Goal: Information Seeking & Learning: Learn about a topic

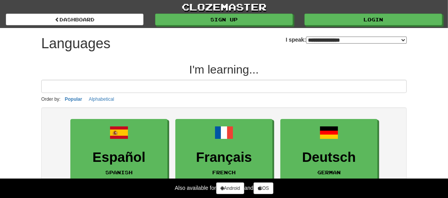
click at [370, 33] on div "**********" at bounding box center [346, 37] width 121 height 18
click at [363, 37] on select "**********" at bounding box center [356, 40] width 101 height 7
select select "*******"
click at [306, 37] on select "**********" at bounding box center [356, 40] width 101 height 7
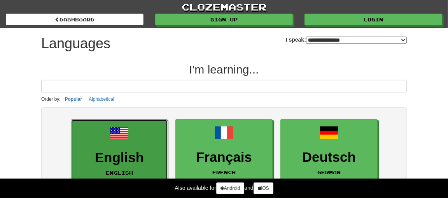
click at [119, 139] on span at bounding box center [119, 133] width 19 height 19
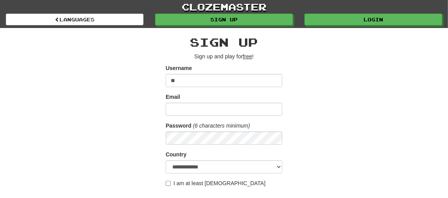
type input "*"
type input "**"
click at [426, 144] on div "**********" at bounding box center [224, 150] width 448 height 300
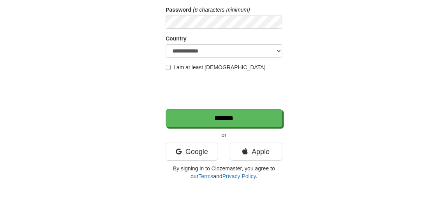
scroll to position [117, 0]
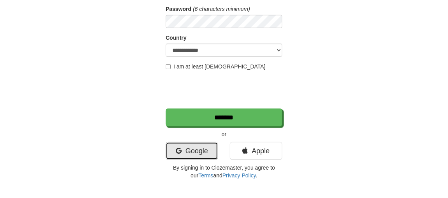
click at [188, 151] on link "Google" at bounding box center [192, 151] width 53 height 18
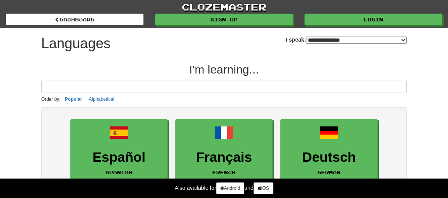
select select "*******"
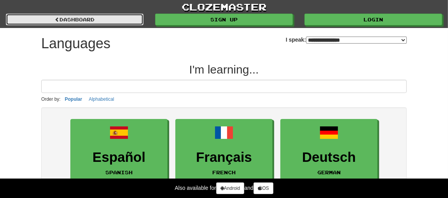
click at [74, 18] on link "dashboard" at bounding box center [75, 20] width 138 height 12
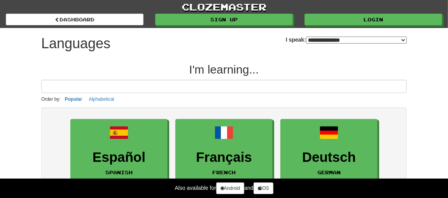
click at [306, 39] on select "**********" at bounding box center [356, 40] width 101 height 7
click at [306, 37] on select "**********" at bounding box center [356, 40] width 101 height 7
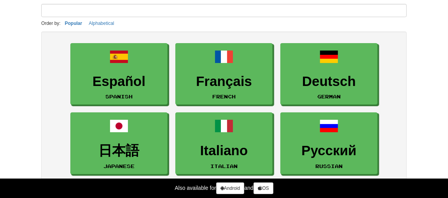
scroll to position [78, 0]
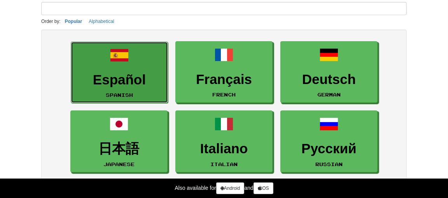
click at [115, 73] on h3 "Español" at bounding box center [119, 79] width 89 height 15
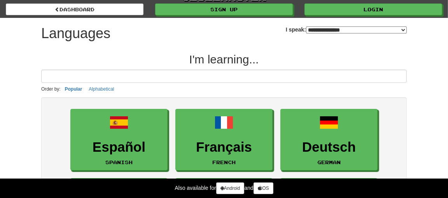
scroll to position [0, 0]
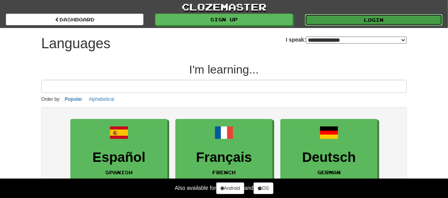
click at [374, 20] on link "Login" at bounding box center [374, 20] width 138 height 12
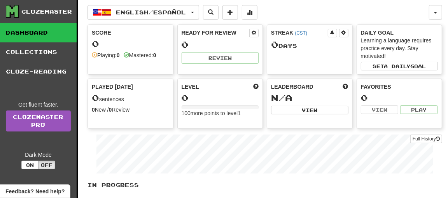
click at [147, 51] on div "Mastered: 0" at bounding box center [140, 55] width 33 height 8
drag, startPoint x: 153, startPoint y: 125, endPoint x: 158, endPoint y: 111, distance: 15.5
click at [153, 125] on div "Played [DATE] 0 sentences 0 New / 0 Review Full History" at bounding box center [131, 104] width 86 height 50
click at [223, 109] on div "100 more points to level 1" at bounding box center [220, 113] width 77 height 8
click at [292, 109] on button "View" at bounding box center [309, 110] width 77 height 9
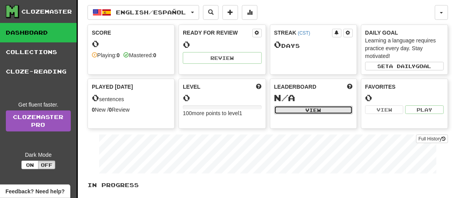
select select "**********"
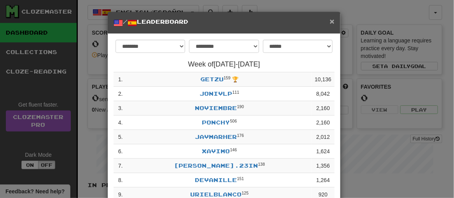
click at [333, 20] on div "× / Leaderboard" at bounding box center [224, 23] width 233 height 22
click at [330, 23] on span "×" at bounding box center [332, 21] width 5 height 9
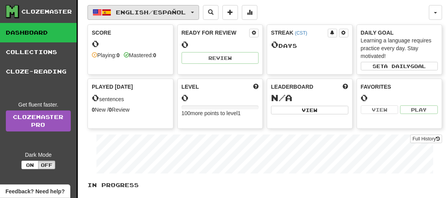
click at [181, 8] on button "English / Español" at bounding box center [144, 12] width 112 height 15
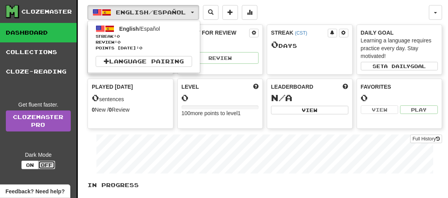
click at [52, 168] on button "Off" at bounding box center [46, 165] width 17 height 9
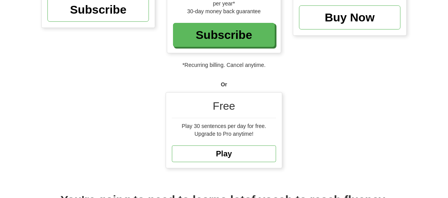
scroll to position [195, 0]
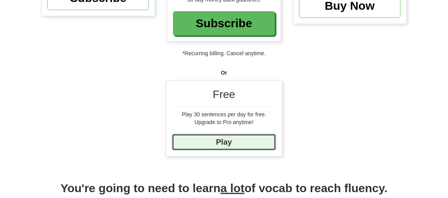
click at [241, 134] on link "Play" at bounding box center [224, 142] width 104 height 17
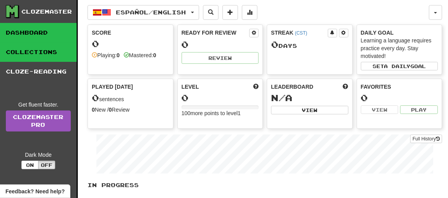
click at [44, 54] on link "Collections" at bounding box center [38, 51] width 77 height 19
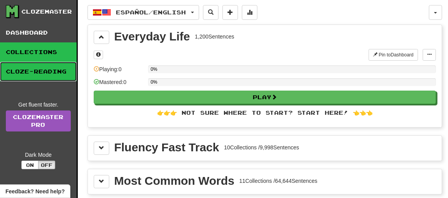
click at [17, 67] on link "Cloze-Reading" at bounding box center [38, 71] width 77 height 19
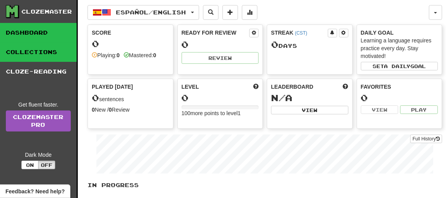
click at [38, 53] on link "Collections" at bounding box center [38, 51] width 77 height 19
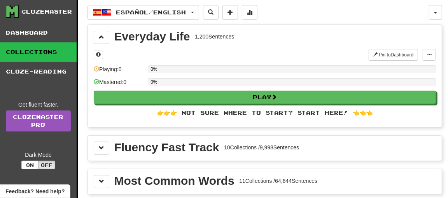
click at [221, 105] on div "Pin to Dashboard Pin to Dashboard Manage Sentences Playing: 0 0% Mastered: 0 0%…" at bounding box center [265, 85] width 342 height 73
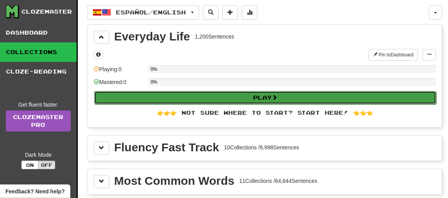
click at [243, 97] on button "Play" at bounding box center [265, 97] width 342 height 13
select select "**"
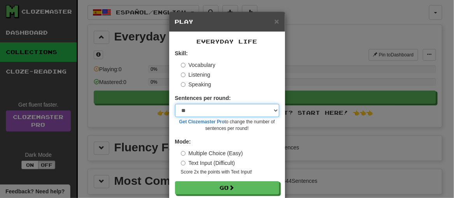
click at [205, 110] on select "* ** ** ** ** ** *** ********" at bounding box center [227, 110] width 104 height 13
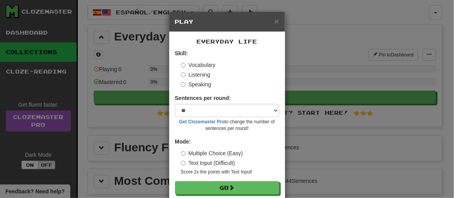
click at [236, 65] on div "Vocabulary" at bounding box center [230, 65] width 98 height 8
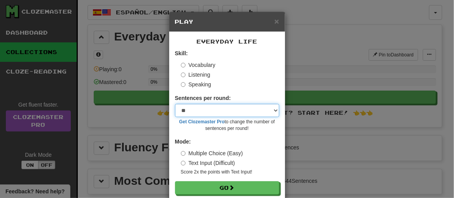
click at [221, 107] on select "* ** ** ** ** ** *** ********" at bounding box center [227, 110] width 104 height 13
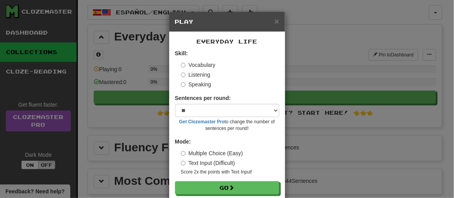
click at [264, 76] on div "Listening" at bounding box center [230, 75] width 98 height 8
click at [239, 103] on div "Sentences per round: * ** ** ** ** ** *** ******** Get Clozemaster Pro to chang…" at bounding box center [227, 113] width 104 height 38
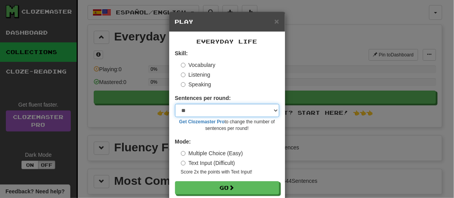
click at [238, 107] on select "* ** ** ** ** ** *** ********" at bounding box center [227, 110] width 104 height 13
click at [175, 104] on select "* ** ** ** ** ** *** ********" at bounding box center [227, 110] width 104 height 13
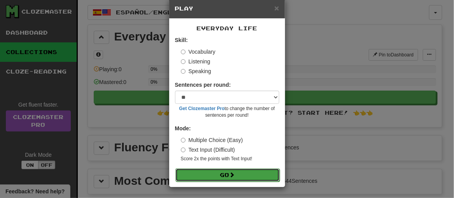
click at [232, 172] on span at bounding box center [232, 174] width 5 height 5
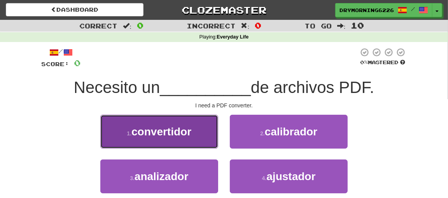
click at [156, 122] on button "1 . convertidor" at bounding box center [159, 132] width 118 height 34
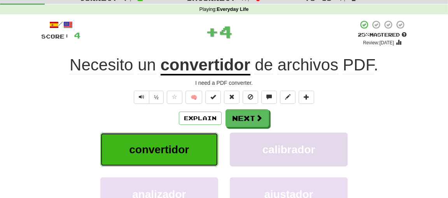
scroll to position [39, 0]
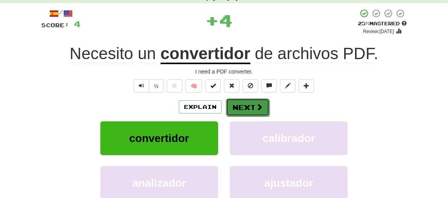
click at [249, 104] on button "Next" at bounding box center [248, 107] width 44 height 18
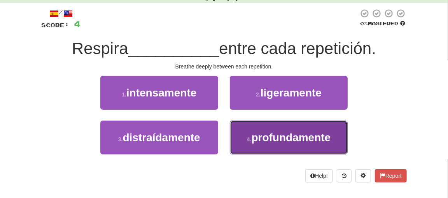
click at [282, 138] on span "profundamente" at bounding box center [291, 138] width 79 height 12
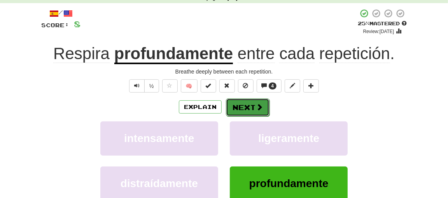
click at [262, 104] on button "Next" at bounding box center [248, 107] width 44 height 18
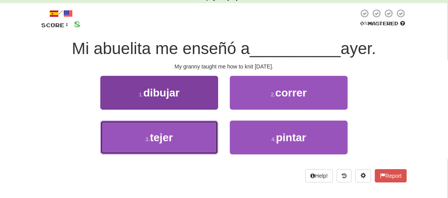
click at [121, 137] on button "3 . tejer" at bounding box center [159, 138] width 118 height 34
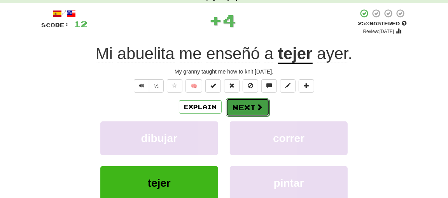
click at [240, 104] on button "Next" at bounding box center [248, 107] width 44 height 18
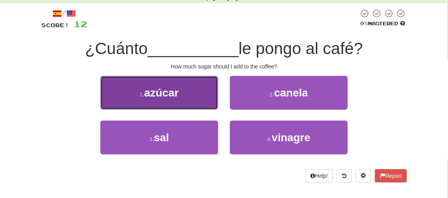
click at [174, 99] on button "1 . azúcar" at bounding box center [159, 93] width 118 height 34
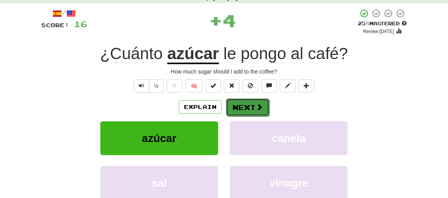
click at [253, 109] on button "Next" at bounding box center [248, 107] width 44 height 18
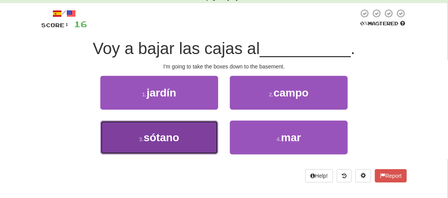
click at [172, 134] on span "sótano" at bounding box center [162, 138] width 36 height 12
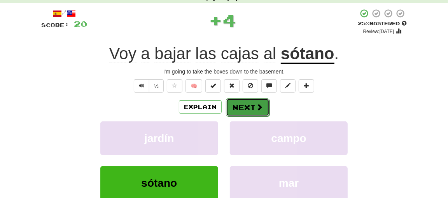
click at [252, 105] on button "Next" at bounding box center [248, 107] width 44 height 18
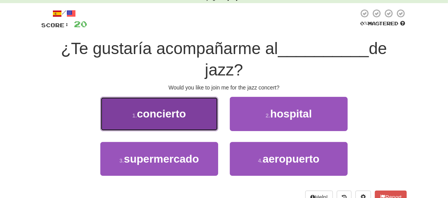
click at [203, 120] on button "1 . concierto" at bounding box center [159, 114] width 118 height 34
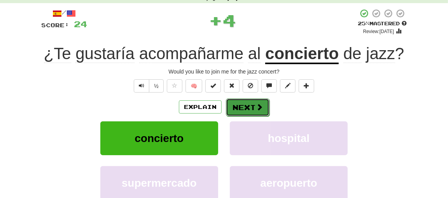
click at [237, 103] on button "Next" at bounding box center [248, 107] width 44 height 18
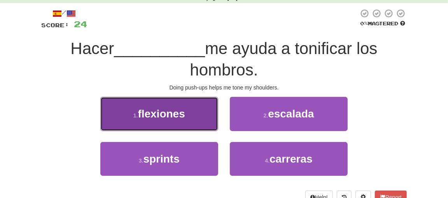
click at [180, 112] on span "flexiones" at bounding box center [161, 114] width 47 height 12
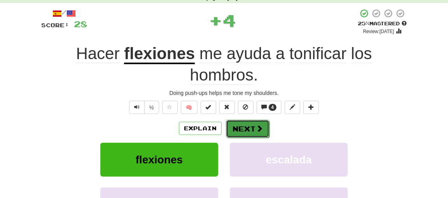
click at [254, 124] on button "Next" at bounding box center [248, 129] width 44 height 18
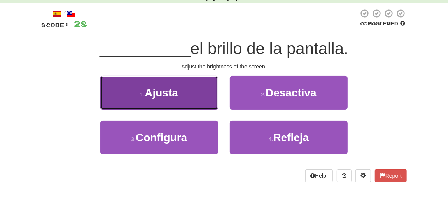
click at [199, 98] on button "1 . Ajusta" at bounding box center [159, 93] width 118 height 34
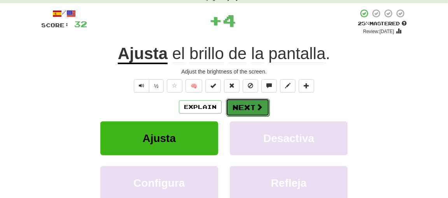
click at [259, 108] on span at bounding box center [259, 107] width 7 height 7
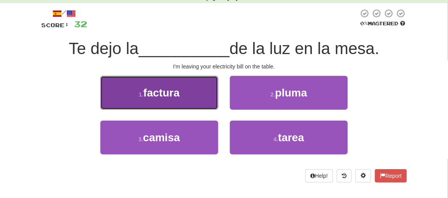
click at [184, 105] on button "1 . factura" at bounding box center [159, 93] width 118 height 34
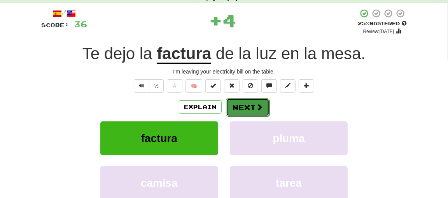
click at [258, 98] on button "Next" at bounding box center [248, 107] width 44 height 18
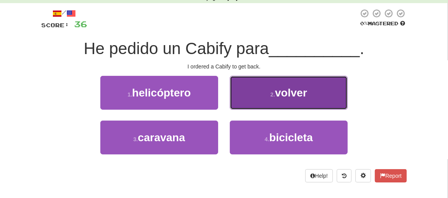
click at [302, 89] on span "volver" at bounding box center [291, 93] width 32 height 12
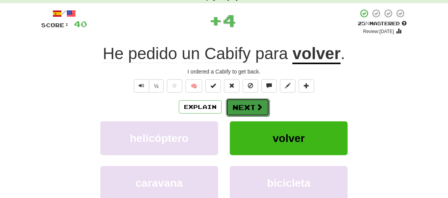
click at [249, 107] on button "Next" at bounding box center [248, 107] width 44 height 18
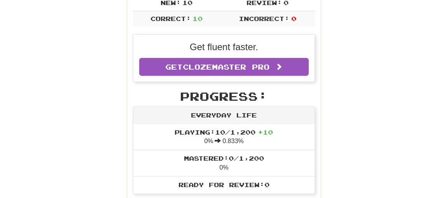
scroll to position [156, 0]
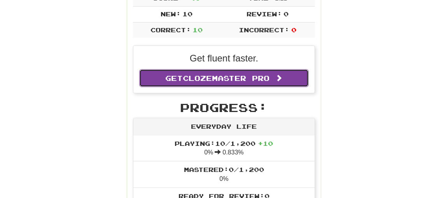
click at [281, 76] on span at bounding box center [279, 77] width 7 height 7
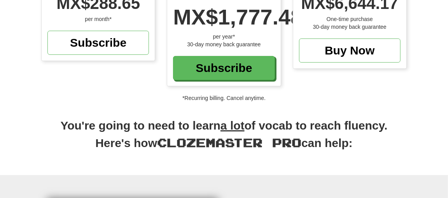
scroll to position [39, 0]
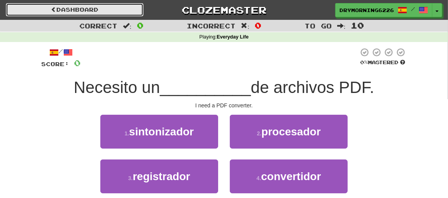
click at [65, 13] on link "Dashboard" at bounding box center [75, 9] width 138 height 13
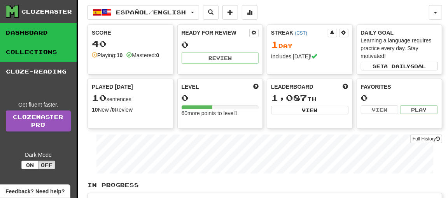
click at [23, 51] on link "Collections" at bounding box center [38, 51] width 77 height 19
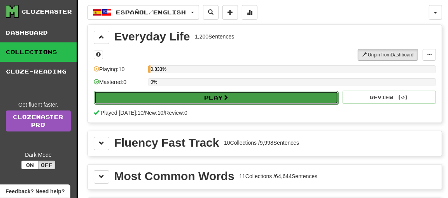
click at [258, 94] on button "Play" at bounding box center [216, 97] width 244 height 13
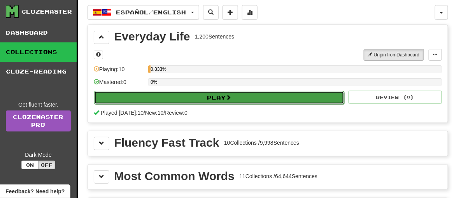
select select "**"
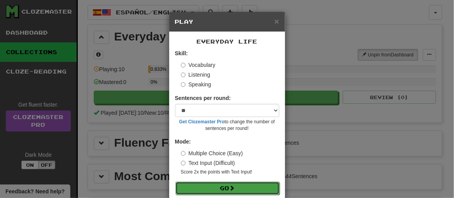
click at [232, 189] on span at bounding box center [232, 187] width 5 height 5
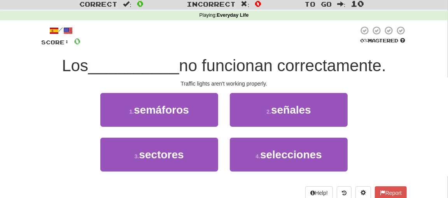
scroll to position [39, 0]
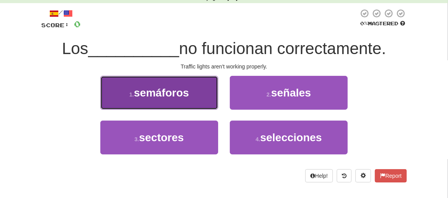
click at [187, 89] on span "semáforos" at bounding box center [161, 93] width 55 height 12
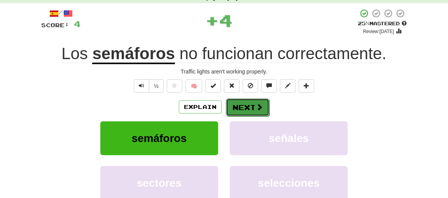
click at [250, 107] on button "Next" at bounding box center [248, 107] width 44 height 18
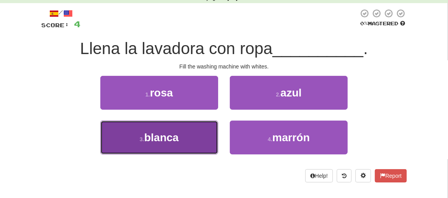
click at [178, 129] on button "3 . blanca" at bounding box center [159, 138] width 118 height 34
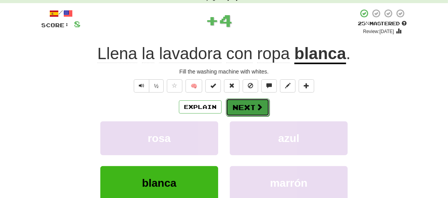
click at [251, 102] on button "Next" at bounding box center [248, 107] width 44 height 18
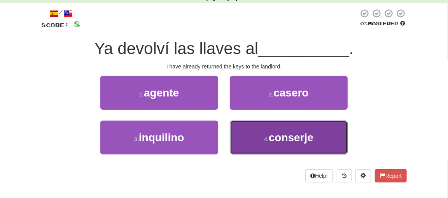
click at [332, 139] on button "4 . conserje" at bounding box center [289, 138] width 118 height 34
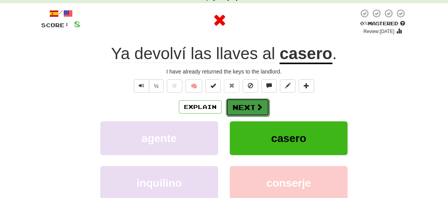
click at [246, 107] on button "Next" at bounding box center [248, 107] width 44 height 18
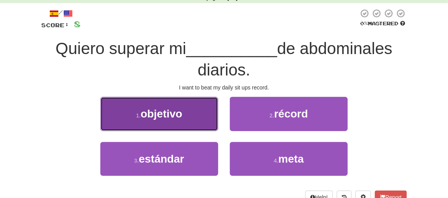
click at [205, 120] on button "1 . objetivo" at bounding box center [159, 114] width 118 height 34
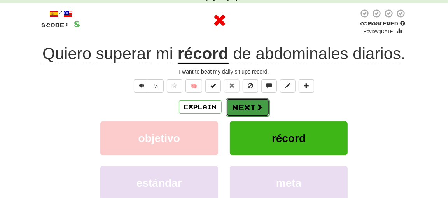
click at [256, 105] on span at bounding box center [259, 107] width 7 height 7
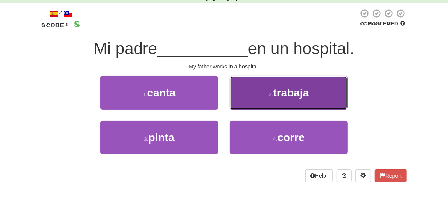
click at [306, 92] on span "trabaja" at bounding box center [292, 93] width 36 height 12
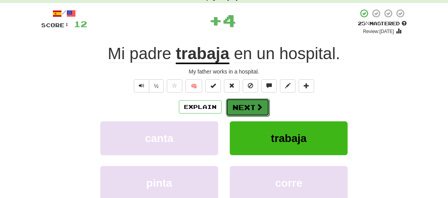
click at [245, 100] on button "Next" at bounding box center [248, 107] width 44 height 18
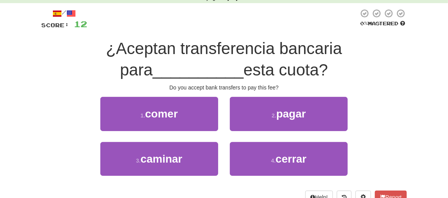
click at [316, 130] on div "2 . pagar" at bounding box center [289, 119] width 130 height 45
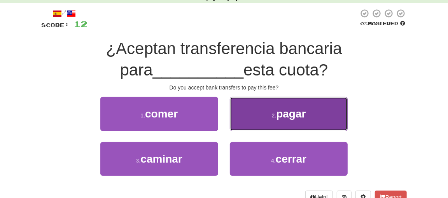
click at [316, 121] on button "2 . pagar" at bounding box center [289, 114] width 118 height 34
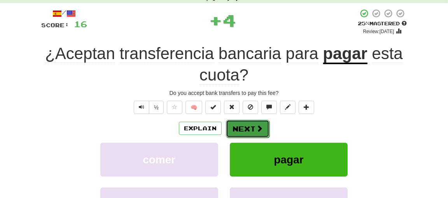
click at [247, 125] on button "Next" at bounding box center [248, 129] width 44 height 18
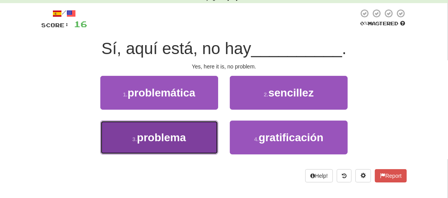
click at [183, 126] on button "3 . problema" at bounding box center [159, 138] width 118 height 34
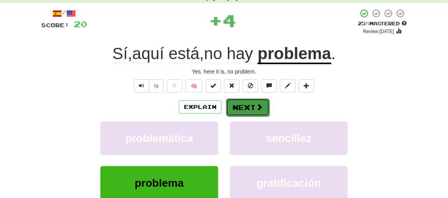
click at [254, 105] on button "Next" at bounding box center [248, 107] width 44 height 18
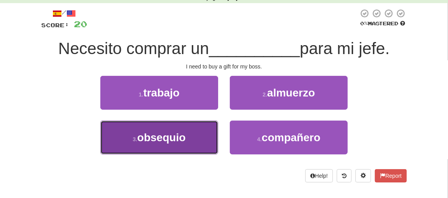
click at [158, 133] on span "obsequio" at bounding box center [161, 138] width 48 height 12
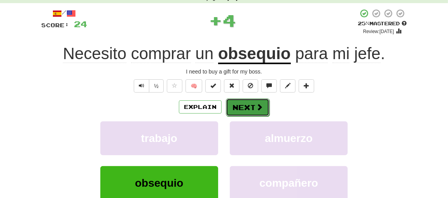
click at [261, 104] on span at bounding box center [259, 107] width 7 height 7
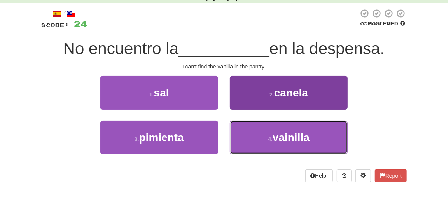
click at [266, 138] on button "4 . vainilla" at bounding box center [289, 138] width 118 height 34
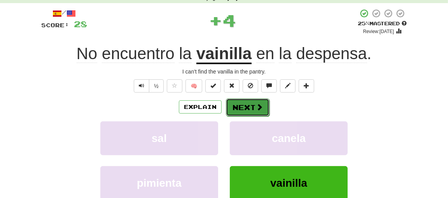
click at [256, 102] on button "Next" at bounding box center [248, 107] width 44 height 18
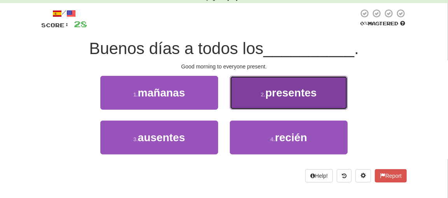
click at [309, 90] on span "presentes" at bounding box center [290, 93] width 51 height 12
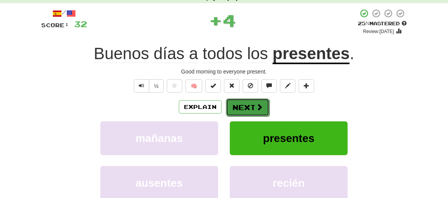
click at [258, 105] on span at bounding box center [259, 107] width 7 height 7
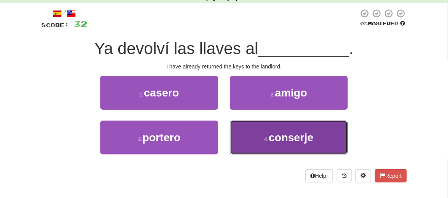
click at [284, 134] on span "conserje" at bounding box center [291, 138] width 45 height 12
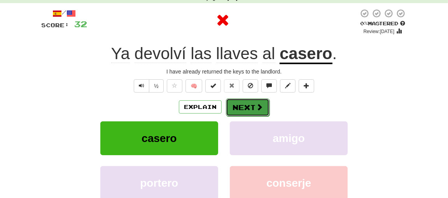
click at [246, 108] on button "Next" at bounding box center [248, 107] width 44 height 18
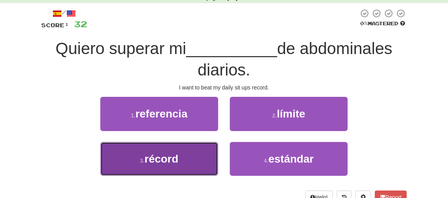
click at [193, 158] on button "3 . récord" at bounding box center [159, 159] width 118 height 34
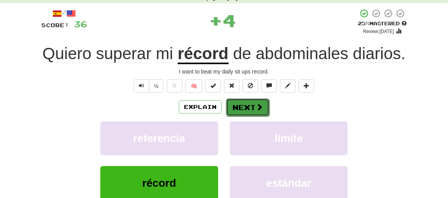
click at [243, 111] on button "Next" at bounding box center [248, 107] width 44 height 18
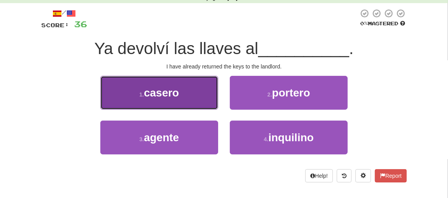
click at [181, 88] on button "1 . casero" at bounding box center [159, 93] width 118 height 34
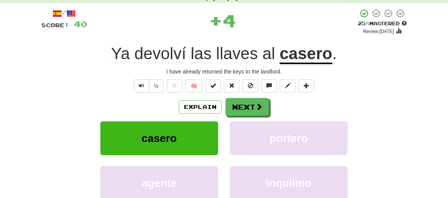
click at [268, 109] on div "Explain Next" at bounding box center [224, 107] width 366 height 18
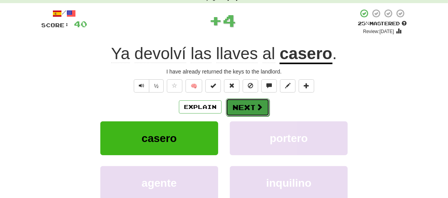
click at [259, 107] on span at bounding box center [259, 107] width 7 height 7
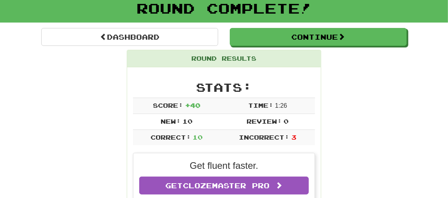
scroll to position [0, 0]
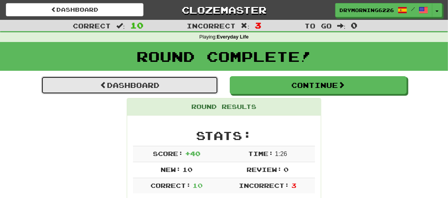
click at [142, 84] on link "Dashboard" at bounding box center [129, 85] width 177 height 18
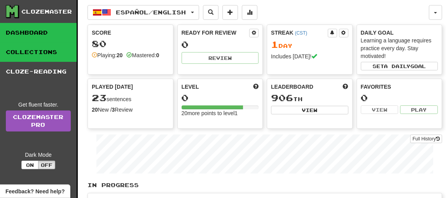
click at [32, 56] on link "Collections" at bounding box center [38, 51] width 77 height 19
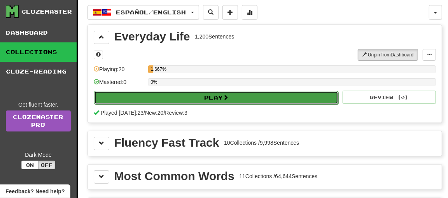
click at [230, 96] on button "Play" at bounding box center [216, 97] width 244 height 13
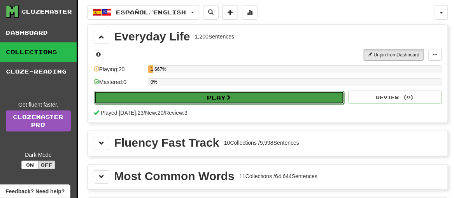
select select "**"
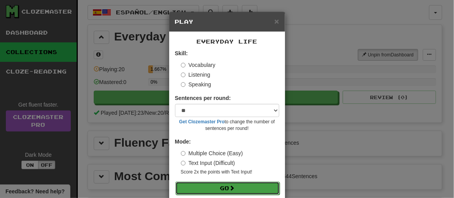
click at [230, 187] on span at bounding box center [232, 187] width 5 height 5
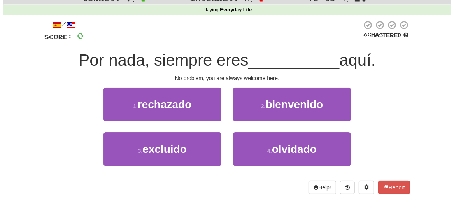
scroll to position [39, 0]
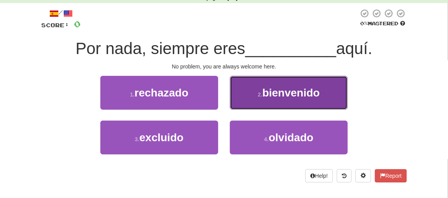
click at [283, 81] on button "2 . bienvenido" at bounding box center [289, 93] width 118 height 34
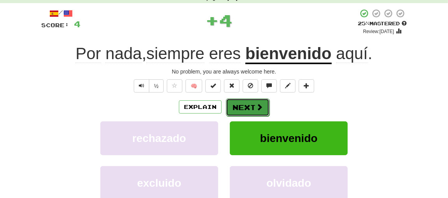
click at [259, 104] on span at bounding box center [259, 107] width 7 height 7
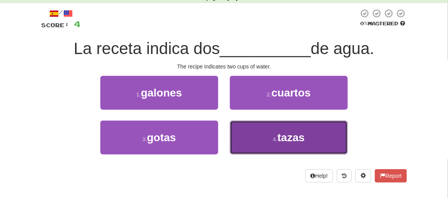
click at [247, 130] on button "4 . tazas" at bounding box center [289, 138] width 118 height 34
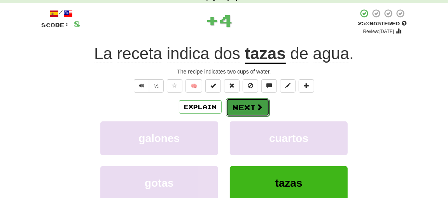
click at [241, 105] on button "Next" at bounding box center [248, 107] width 44 height 18
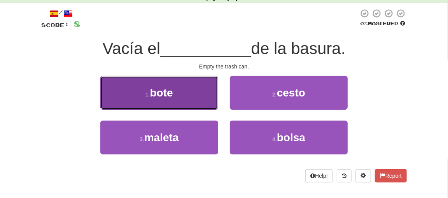
click at [200, 99] on button "1 . bote" at bounding box center [159, 93] width 118 height 34
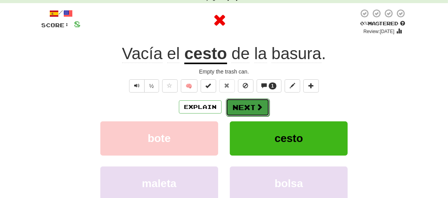
click at [259, 104] on span at bounding box center [259, 107] width 7 height 7
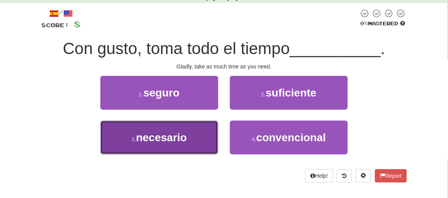
click at [169, 135] on span "necesario" at bounding box center [161, 138] width 51 height 12
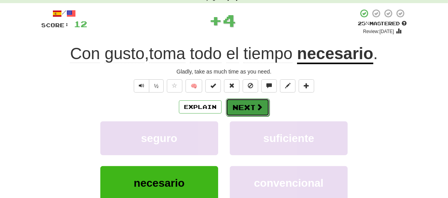
click at [243, 109] on button "Next" at bounding box center [248, 107] width 44 height 18
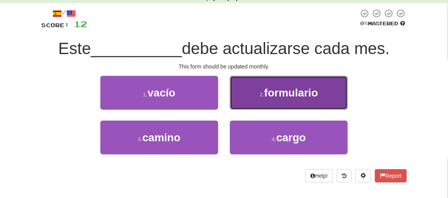
click at [327, 88] on button "2 . formulario" at bounding box center [289, 93] width 118 height 34
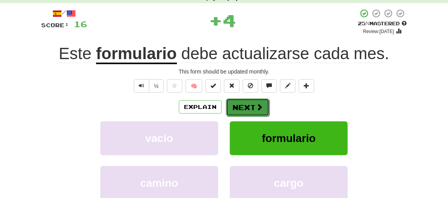
click at [264, 108] on button "Next" at bounding box center [248, 107] width 44 height 18
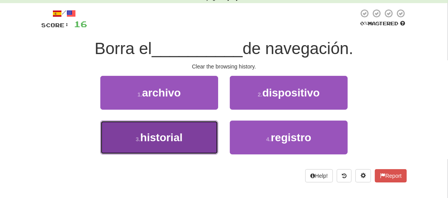
click at [137, 139] on small "3 ." at bounding box center [138, 139] width 5 height 6
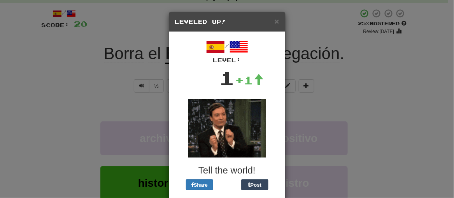
scroll to position [36, 0]
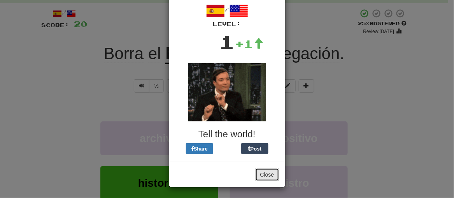
click at [262, 174] on button "Close" at bounding box center [267, 174] width 24 height 13
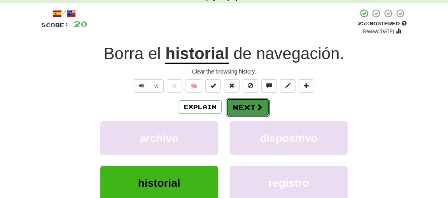
click at [244, 101] on button "Next" at bounding box center [248, 107] width 44 height 18
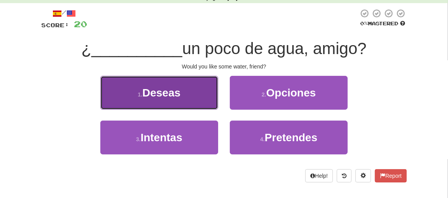
click at [162, 84] on button "1 . Deseas" at bounding box center [159, 93] width 118 height 34
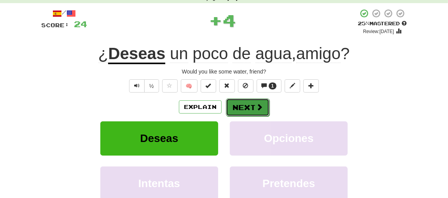
click at [253, 105] on button "Next" at bounding box center [248, 107] width 44 height 18
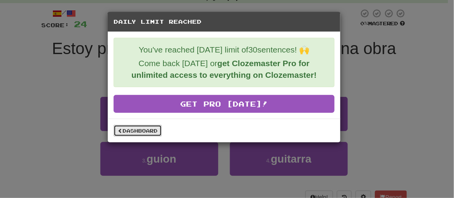
click at [123, 130] on link "Dashboard" at bounding box center [138, 131] width 48 height 12
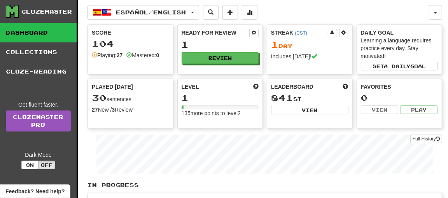
click at [31, 31] on link "Dashboard" at bounding box center [38, 32] width 77 height 19
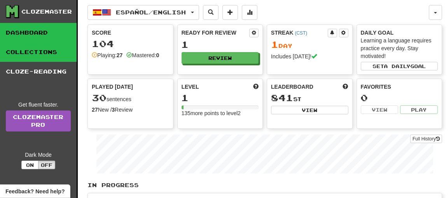
click at [40, 52] on link "Collections" at bounding box center [38, 51] width 77 height 19
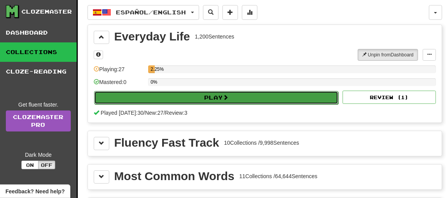
click at [189, 97] on button "Play" at bounding box center [216, 97] width 244 height 13
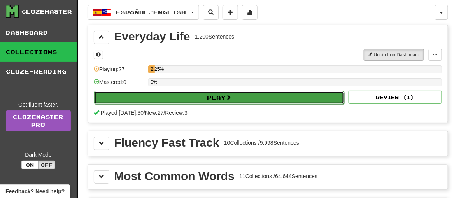
select select "**"
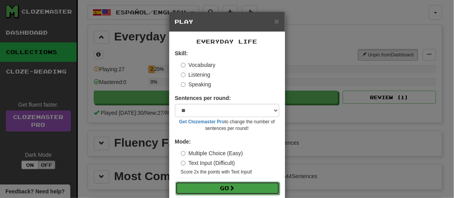
click at [210, 186] on button "Go" at bounding box center [227, 188] width 104 height 13
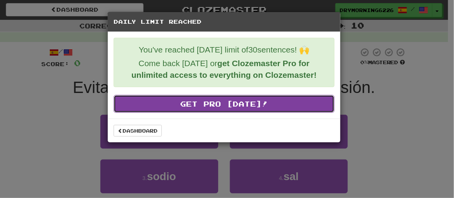
click at [198, 99] on link "Get Pro [DATE]!" at bounding box center [224, 104] width 221 height 18
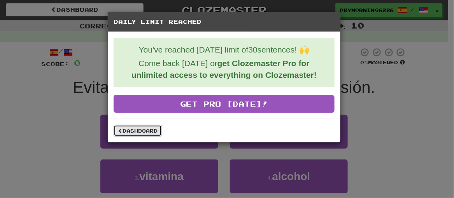
click at [126, 130] on link "Dashboard" at bounding box center [138, 131] width 48 height 12
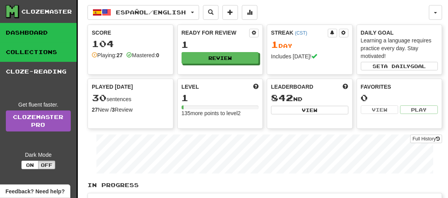
click at [25, 56] on link "Collections" at bounding box center [38, 51] width 77 height 19
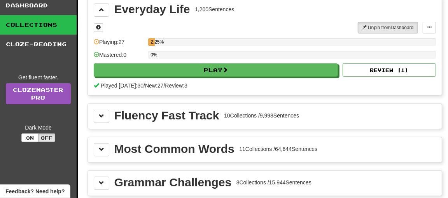
scroll to position [39, 0]
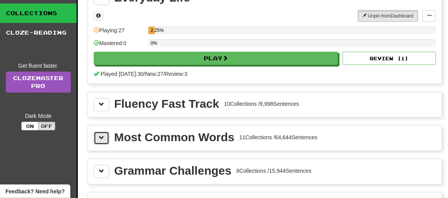
click at [98, 138] on button at bounding box center [102, 138] width 16 height 13
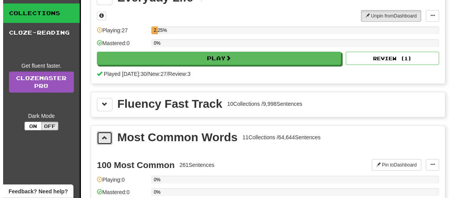
scroll to position [78, 0]
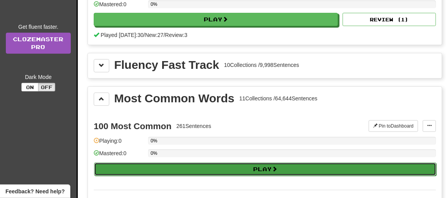
click at [212, 166] on button "Play" at bounding box center [265, 169] width 342 height 13
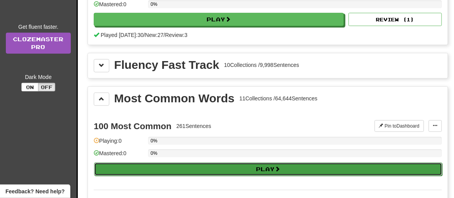
select select "**"
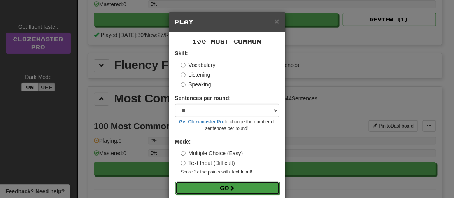
click at [239, 186] on button "Go" at bounding box center [227, 188] width 104 height 13
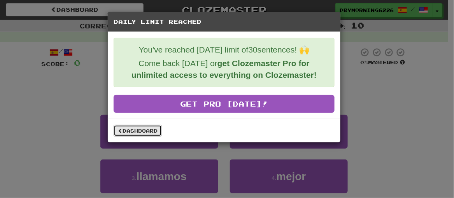
click at [135, 128] on link "Dashboard" at bounding box center [138, 131] width 48 height 12
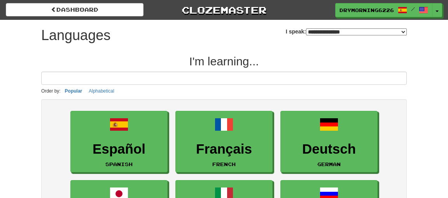
select select "*******"
click at [320, 31] on select "**********" at bounding box center [356, 31] width 101 height 7
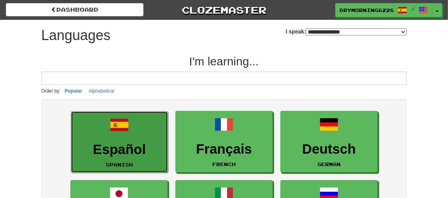
drag, startPoint x: 121, startPoint y: 141, endPoint x: 124, endPoint y: 137, distance: 5.3
click at [121, 142] on h3 "Español" at bounding box center [119, 149] width 89 height 15
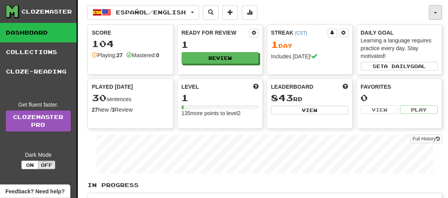
click at [433, 11] on button "button" at bounding box center [435, 12] width 13 height 15
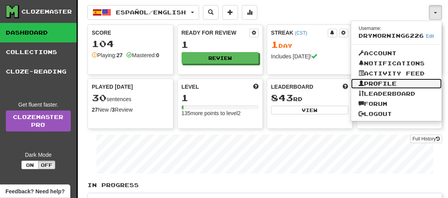
click at [386, 84] on link "Profile" at bounding box center [396, 84] width 91 height 10
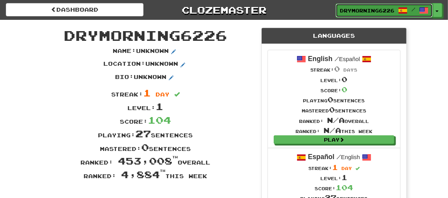
click at [365, 9] on span "DryMorning6226" at bounding box center [367, 10] width 54 height 7
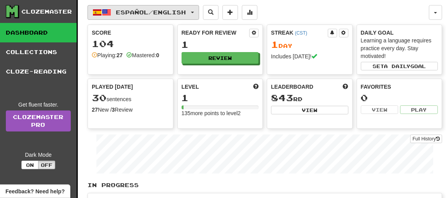
click at [112, 13] on button "Español / English" at bounding box center [144, 12] width 112 height 15
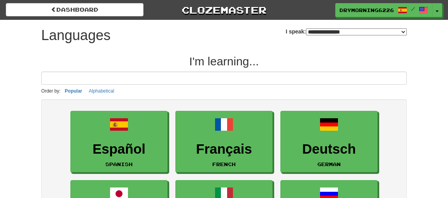
select select "*******"
click at [438, 8] on button "Toggle Dropdown" at bounding box center [438, 11] width 10 height 14
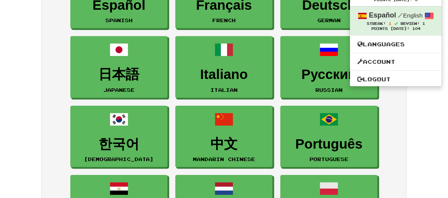
scroll to position [156, 0]
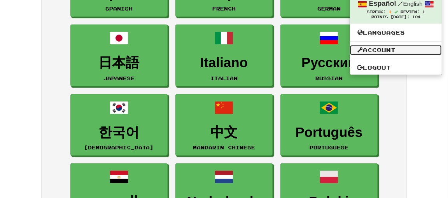
click at [384, 50] on link "Account" at bounding box center [396, 50] width 92 height 10
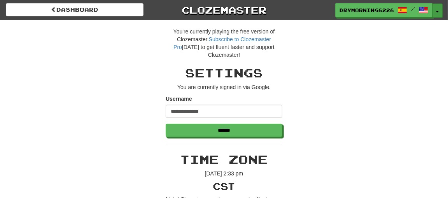
click at [436, 9] on button "Toggle Dropdown" at bounding box center [438, 11] width 10 height 14
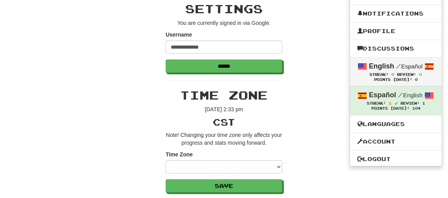
scroll to position [117, 0]
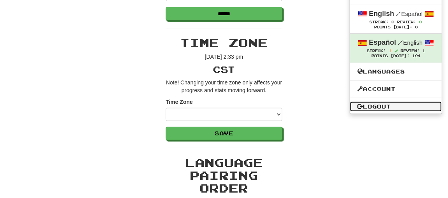
click at [379, 111] on link "Logout" at bounding box center [396, 107] width 92 height 10
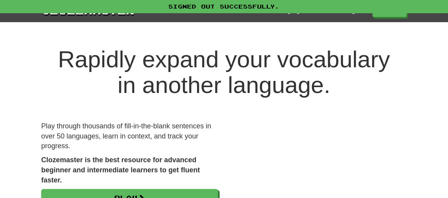
scroll to position [117, 0]
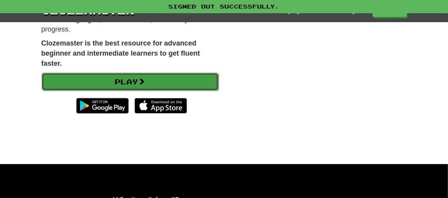
click at [104, 84] on link "Play" at bounding box center [130, 82] width 177 height 18
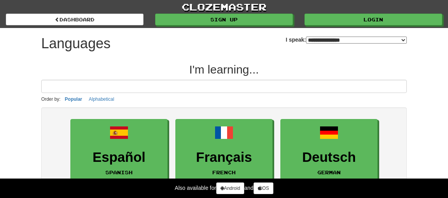
select select "*******"
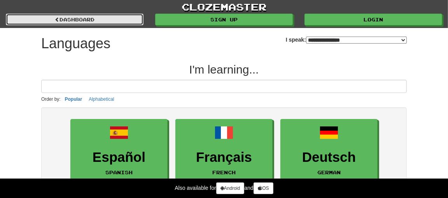
click at [62, 21] on link "dashboard" at bounding box center [75, 20] width 138 height 12
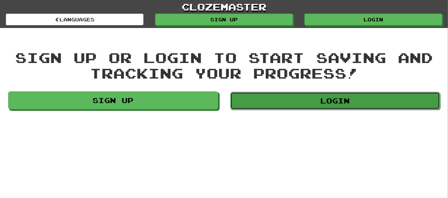
click at [344, 100] on link "Login" at bounding box center [335, 101] width 210 height 18
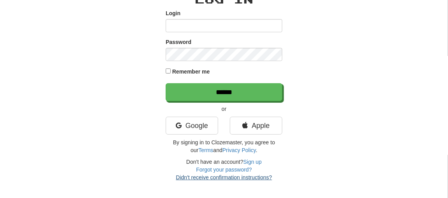
scroll to position [78, 0]
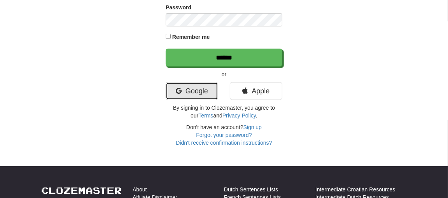
click at [191, 87] on link "Google" at bounding box center [192, 91] width 53 height 18
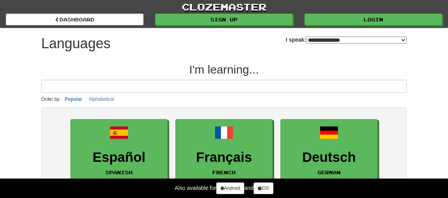
select select "*******"
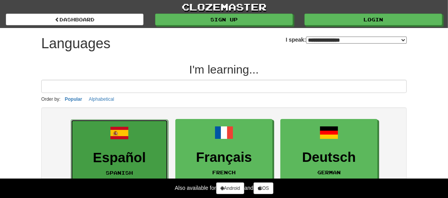
click at [111, 167] on link "Español Spanish" at bounding box center [119, 150] width 97 height 62
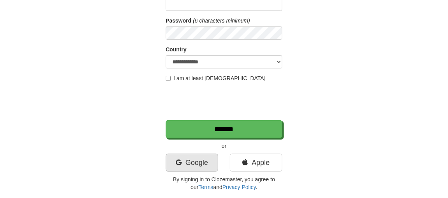
scroll to position [117, 0]
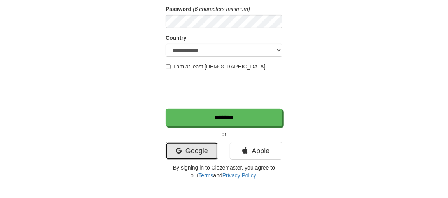
click at [191, 156] on link "Google" at bounding box center [192, 151] width 53 height 18
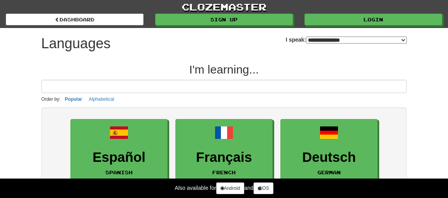
select select "*******"
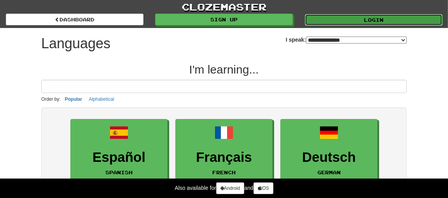
click at [365, 16] on link "Login" at bounding box center [374, 20] width 138 height 12
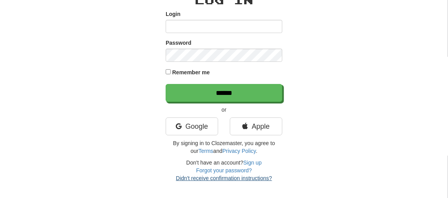
scroll to position [78, 0]
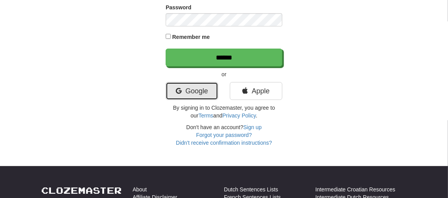
click at [184, 90] on link "Google" at bounding box center [192, 91] width 53 height 18
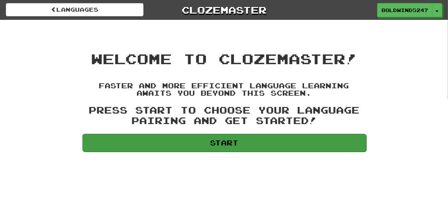
scroll to position [78, 0]
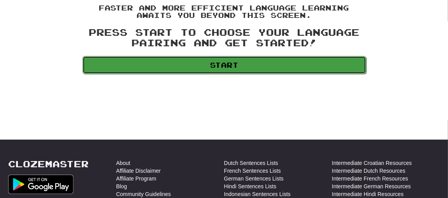
click at [232, 67] on link "Start" at bounding box center [224, 65] width 284 height 18
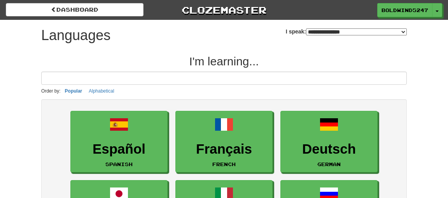
select select "*******"
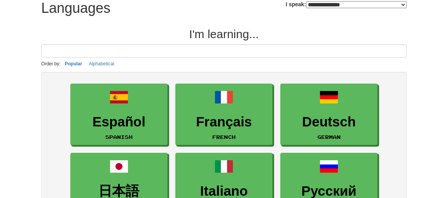
scroll to position [39, 0]
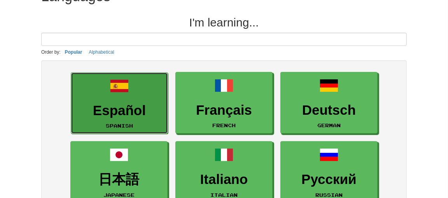
click at [121, 98] on link "Español Spanish" at bounding box center [119, 103] width 97 height 62
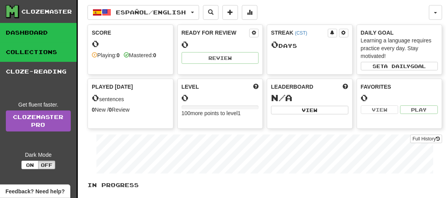
click at [28, 50] on link "Collections" at bounding box center [38, 51] width 77 height 19
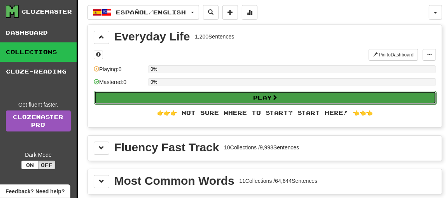
click at [247, 98] on button "Play" at bounding box center [265, 97] width 342 height 13
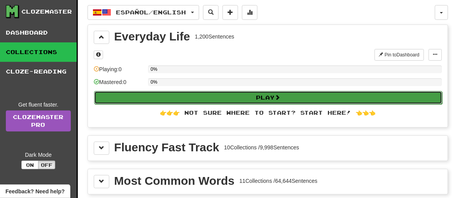
select select "**"
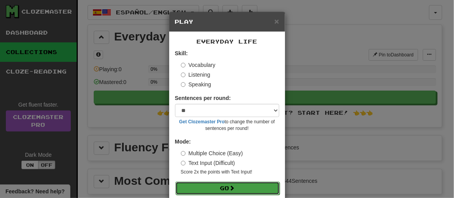
click at [235, 186] on button "Go" at bounding box center [227, 188] width 104 height 13
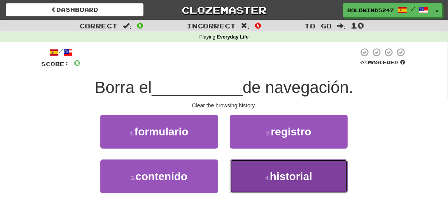
click at [267, 179] on small "4 ." at bounding box center [267, 178] width 5 height 6
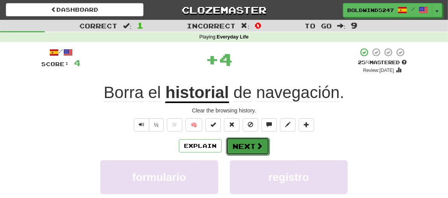
click at [243, 143] on button "Next" at bounding box center [248, 146] width 44 height 18
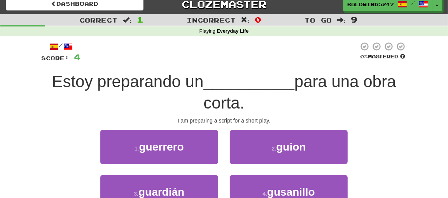
scroll to position [39, 0]
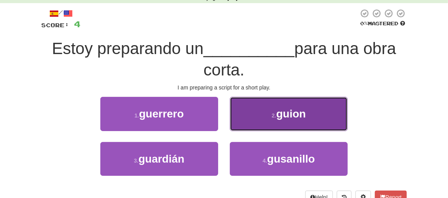
click at [289, 118] on span "guion" at bounding box center [291, 114] width 30 height 12
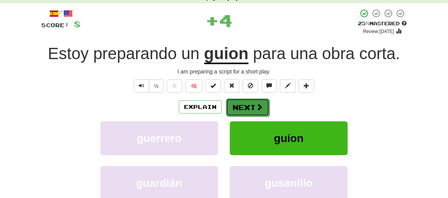
click at [252, 103] on button "Next" at bounding box center [248, 107] width 44 height 18
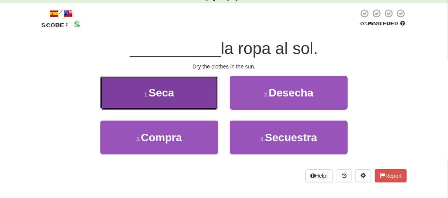
click at [187, 97] on button "1 . Seca" at bounding box center [159, 93] width 118 height 34
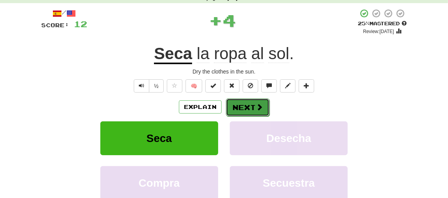
click at [242, 106] on button "Next" at bounding box center [248, 107] width 44 height 18
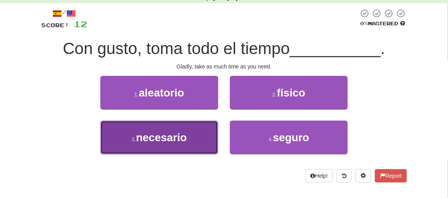
click at [186, 151] on button "3 . necesario" at bounding box center [159, 138] width 118 height 34
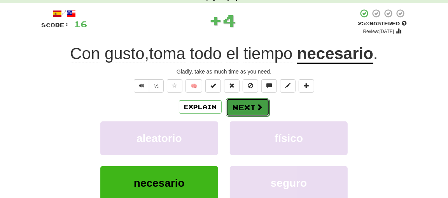
click at [244, 108] on button "Next" at bounding box center [248, 107] width 44 height 18
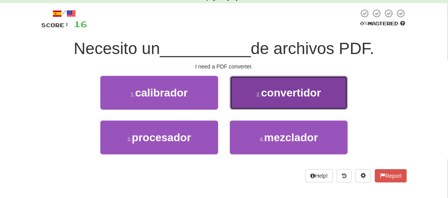
click at [287, 93] on span "convertidor" at bounding box center [291, 93] width 60 height 12
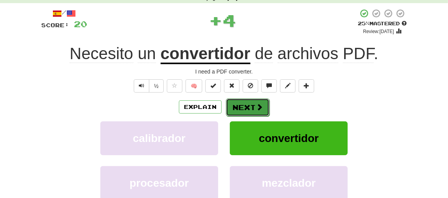
click at [262, 107] on span at bounding box center [259, 107] width 7 height 7
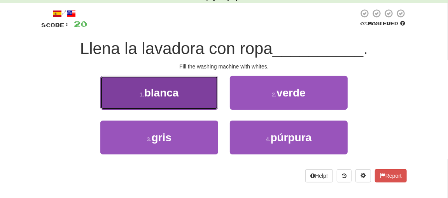
click at [171, 97] on span "blanca" at bounding box center [161, 93] width 35 height 12
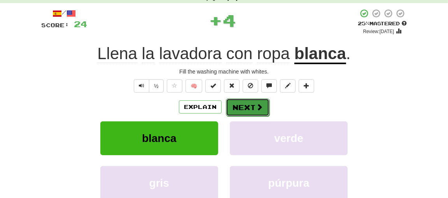
click at [253, 101] on button "Next" at bounding box center [248, 107] width 44 height 18
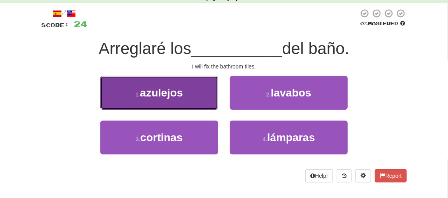
click at [186, 105] on button "1 . azulejos" at bounding box center [159, 93] width 118 height 34
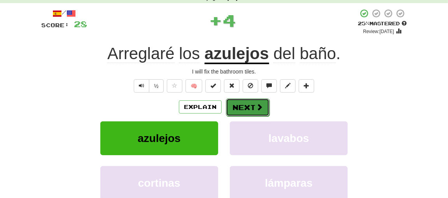
click at [242, 102] on button "Next" at bounding box center [248, 107] width 44 height 18
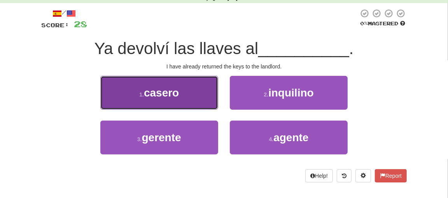
click at [186, 102] on button "1 . casero" at bounding box center [159, 93] width 118 height 34
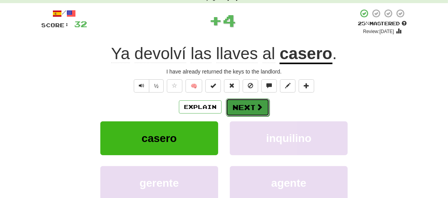
click at [247, 104] on button "Next" at bounding box center [248, 107] width 44 height 18
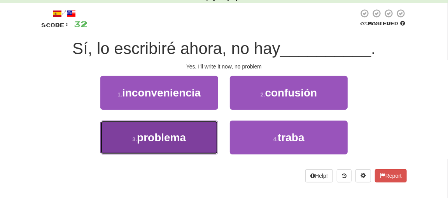
click at [195, 129] on button "3 . problema" at bounding box center [159, 138] width 118 height 34
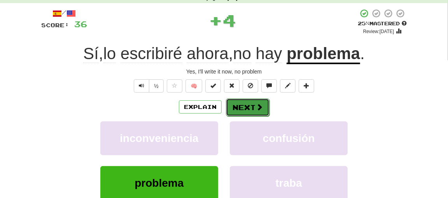
click at [240, 101] on button "Next" at bounding box center [248, 107] width 44 height 18
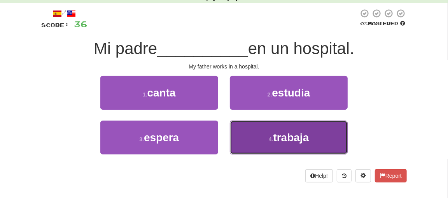
click at [276, 140] on span "trabaja" at bounding box center [292, 138] width 36 height 12
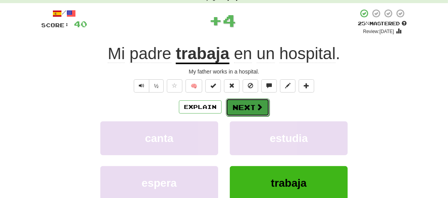
click at [249, 107] on button "Next" at bounding box center [248, 107] width 44 height 18
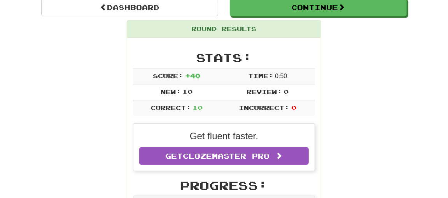
scroll to position [0, 0]
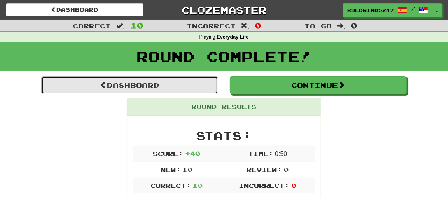
click at [163, 84] on link "Dashboard" at bounding box center [129, 85] width 177 height 18
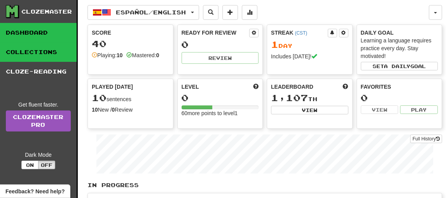
click at [51, 50] on link "Collections" at bounding box center [38, 51] width 77 height 19
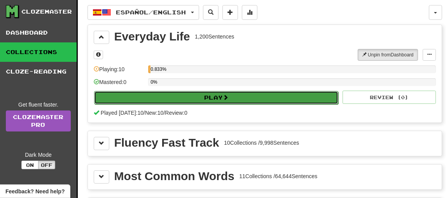
click at [240, 97] on button "Play" at bounding box center [216, 97] width 244 height 13
select select "**"
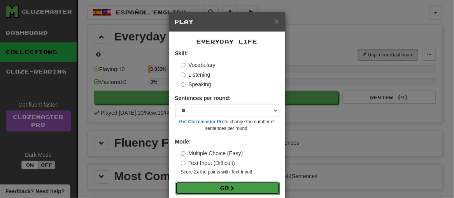
click at [242, 184] on button "Go" at bounding box center [227, 188] width 104 height 13
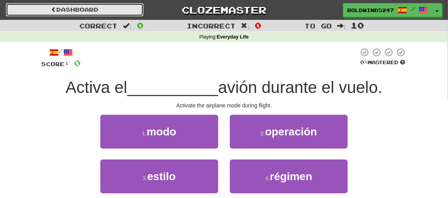
click at [81, 7] on link "Dashboard" at bounding box center [75, 9] width 138 height 13
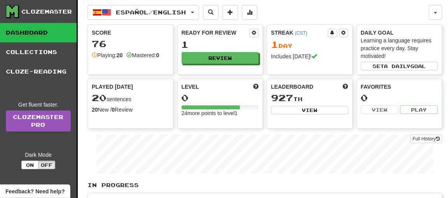
click at [295, 11] on div "Español / English Español / English Streak: 1 Review: 1 Points [DATE]: 76 Langu…" at bounding box center [259, 12] width 342 height 15
